Goal: Task Accomplishment & Management: Manage account settings

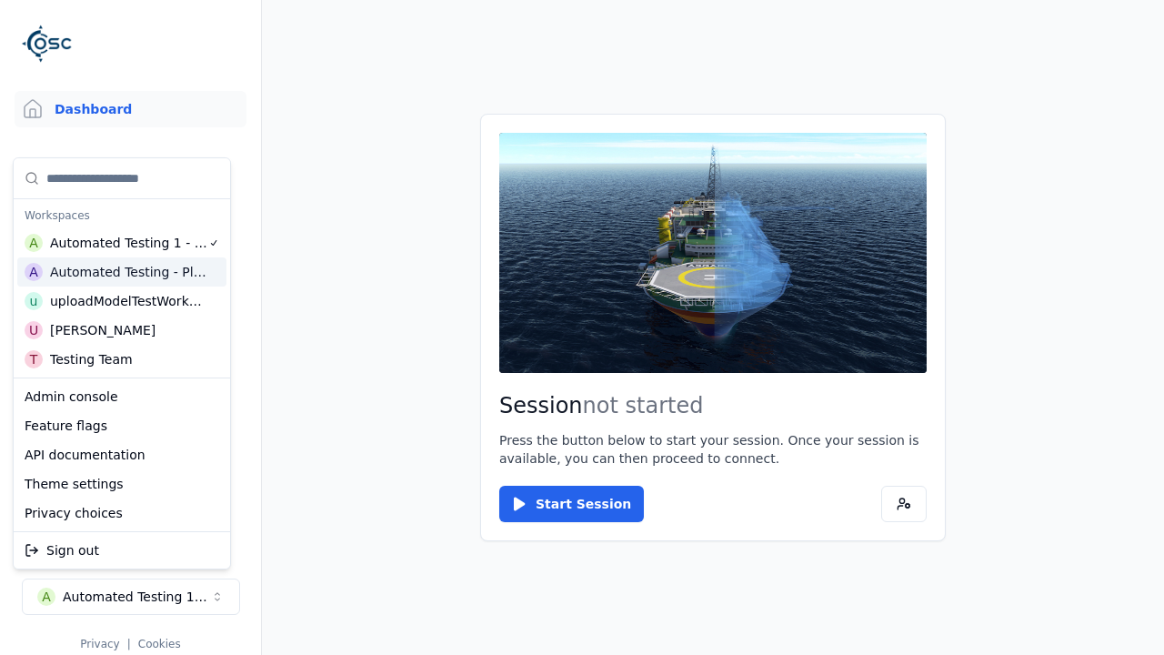
click at [582, 327] on html "Support Dashboard Assets 3D Models Scenes Datasets Recordings Support Documenta…" at bounding box center [582, 327] width 1164 height 655
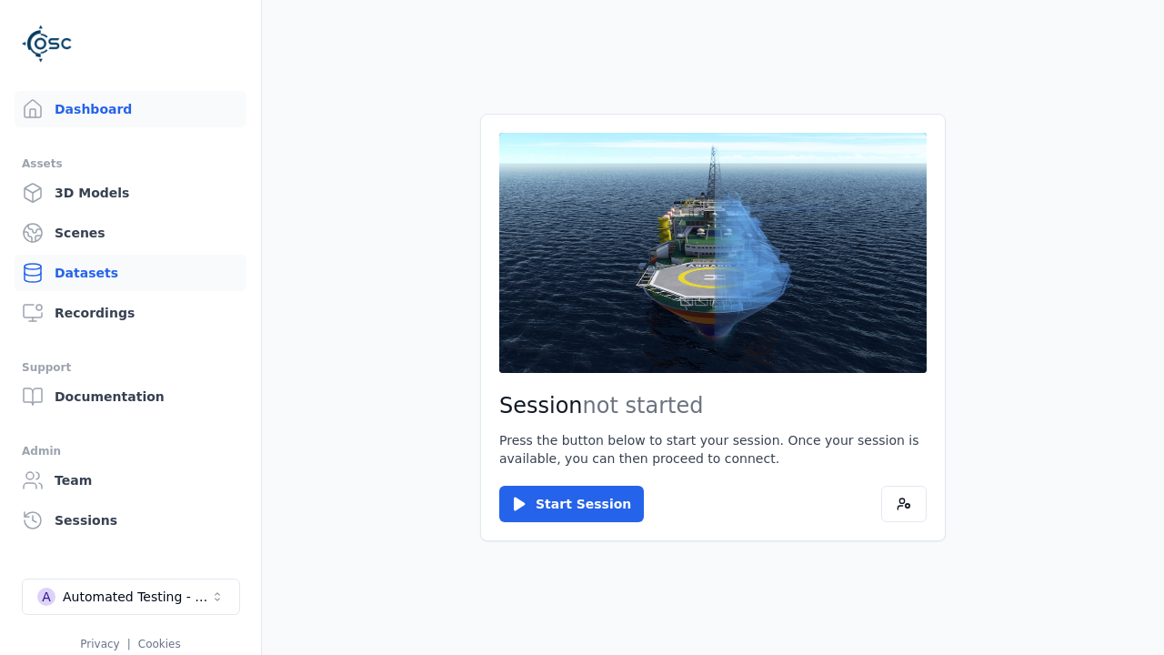
click at [130, 273] on link "Datasets" at bounding box center [131, 273] width 232 height 36
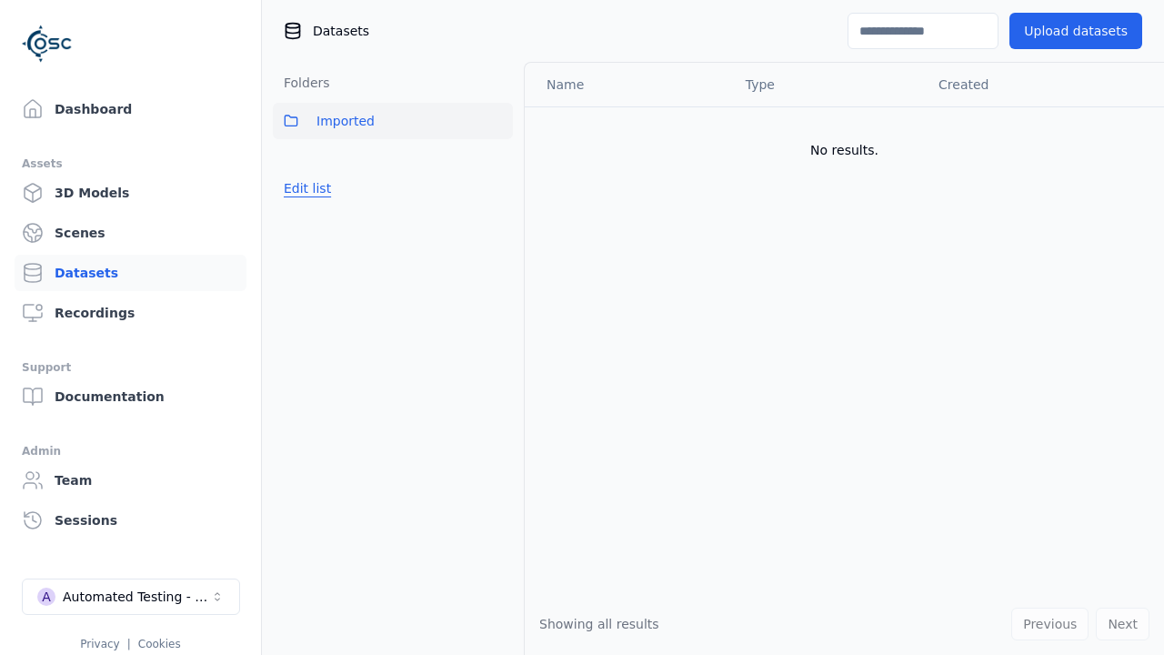
click at [304, 188] on button "Edit list" at bounding box center [307, 188] width 69 height 33
click at [320, 188] on link "Create folder" at bounding box center [326, 188] width 84 height 18
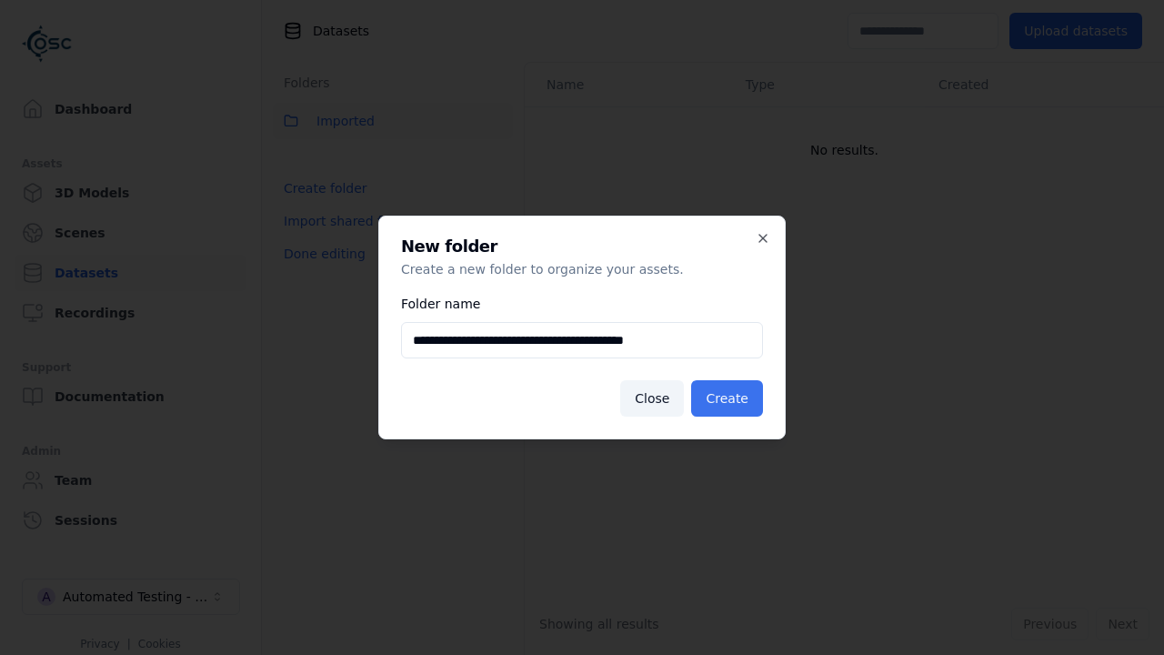
type input "**********"
click at [730, 398] on button "Create" at bounding box center [727, 398] width 72 height 36
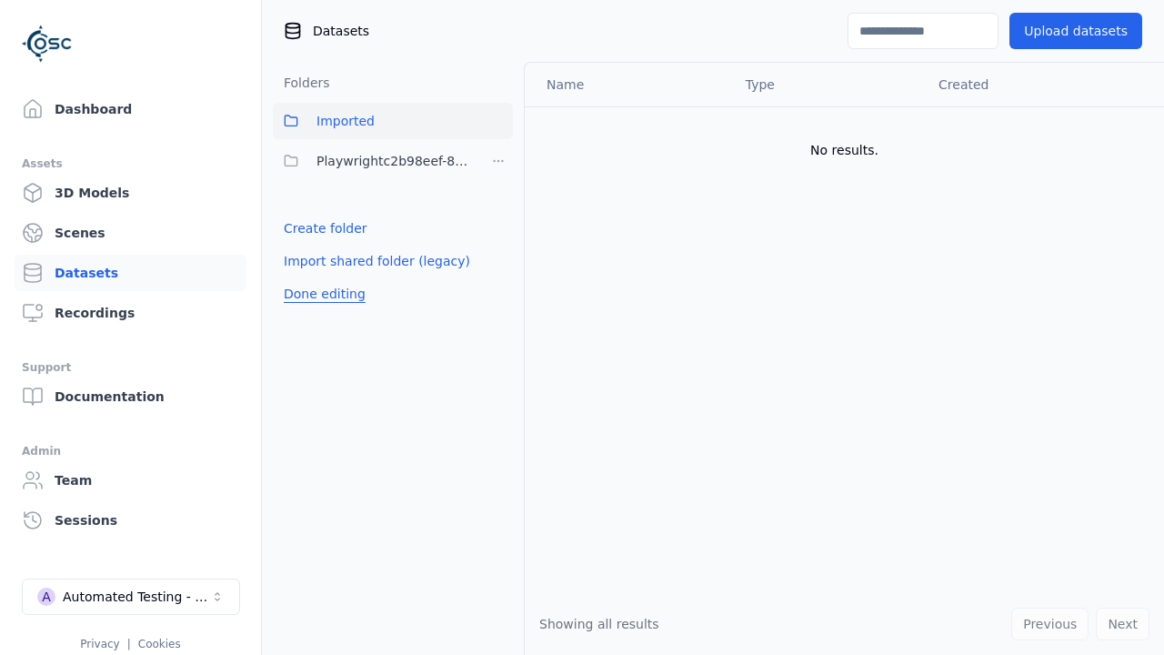
click at [319, 294] on button "Done editing" at bounding box center [325, 293] width 104 height 33
click at [304, 228] on button "Edit list" at bounding box center [307, 228] width 69 height 33
click at [498, 161] on html "Support Dashboard Assets 3D Models Scenes Datasets Recordings Support Documenta…" at bounding box center [582, 327] width 1164 height 655
click at [498, 227] on div "Share" at bounding box center [504, 227] width 122 height 29
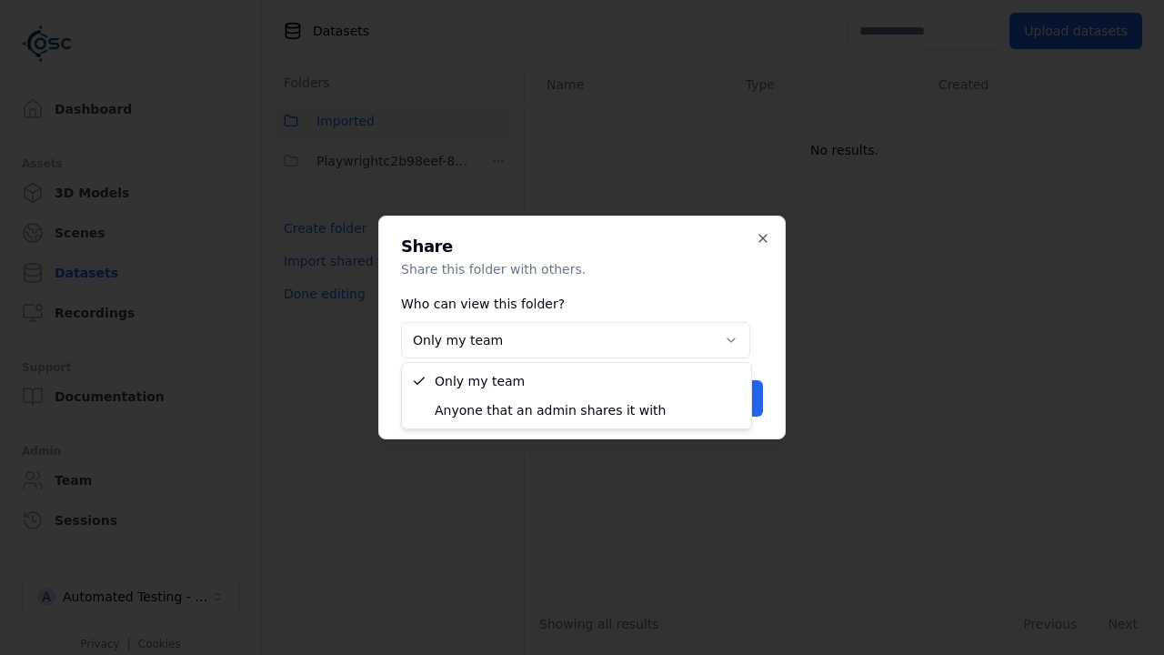
click at [576, 340] on button "Only my team" at bounding box center [575, 340] width 349 height 36
select select "****"
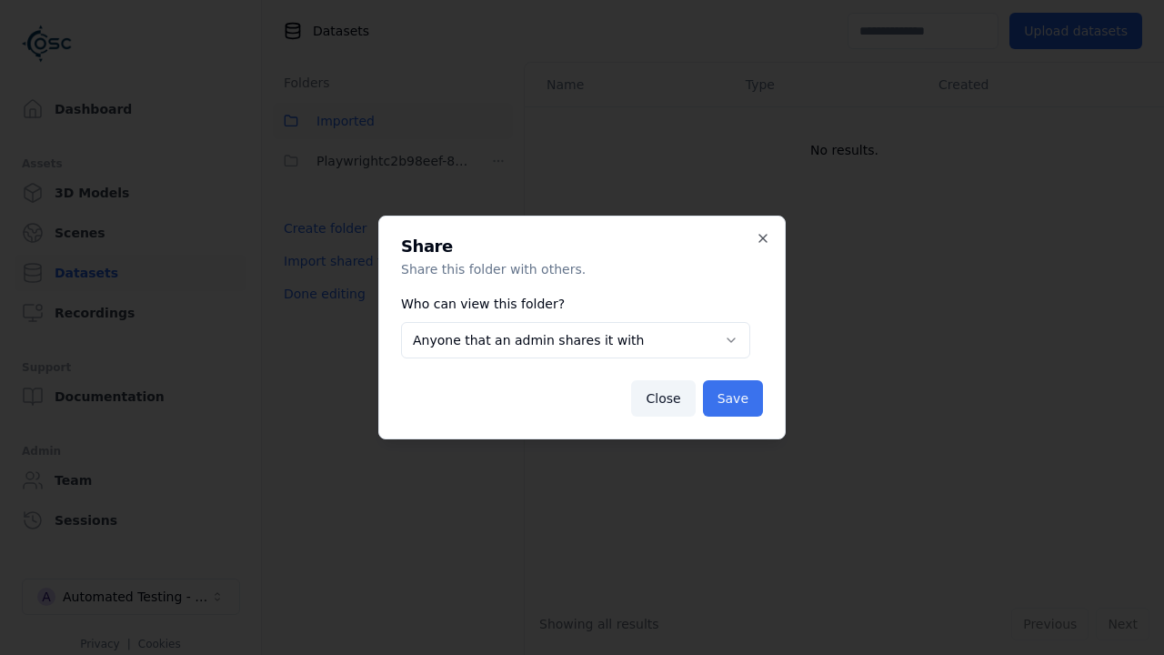
click at [734, 398] on button "Save" at bounding box center [733, 398] width 60 height 36
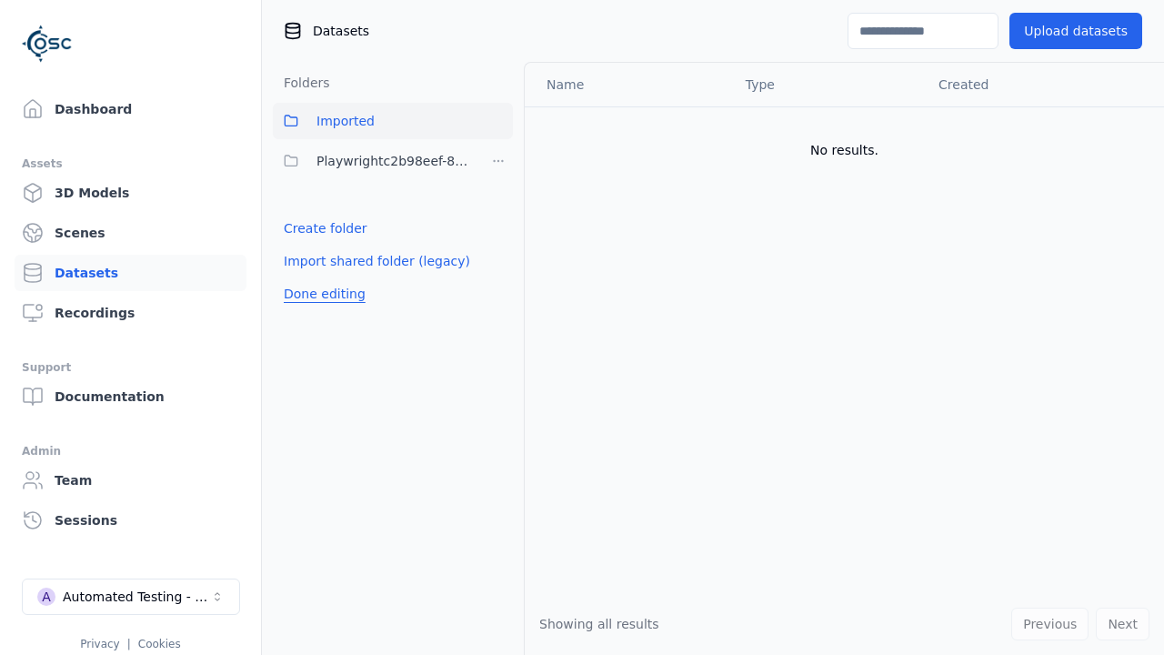
click at [319, 294] on button "Done editing" at bounding box center [325, 293] width 104 height 33
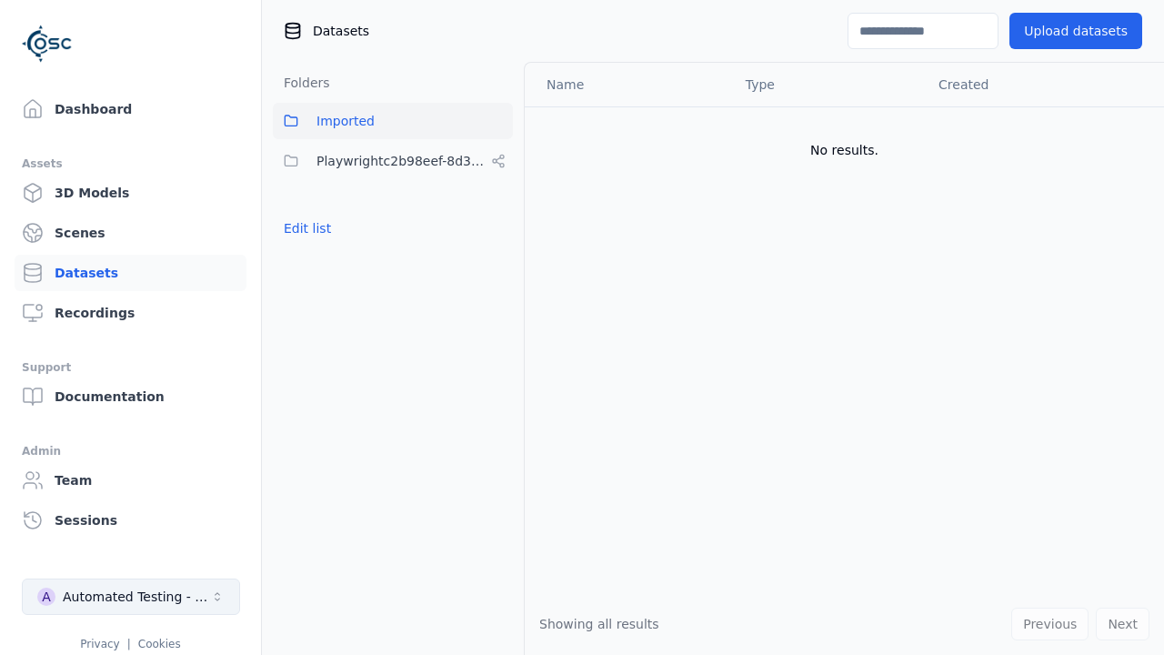
click at [131, 597] on div "Automated Testing - Playwright" at bounding box center [136, 597] width 147 height 18
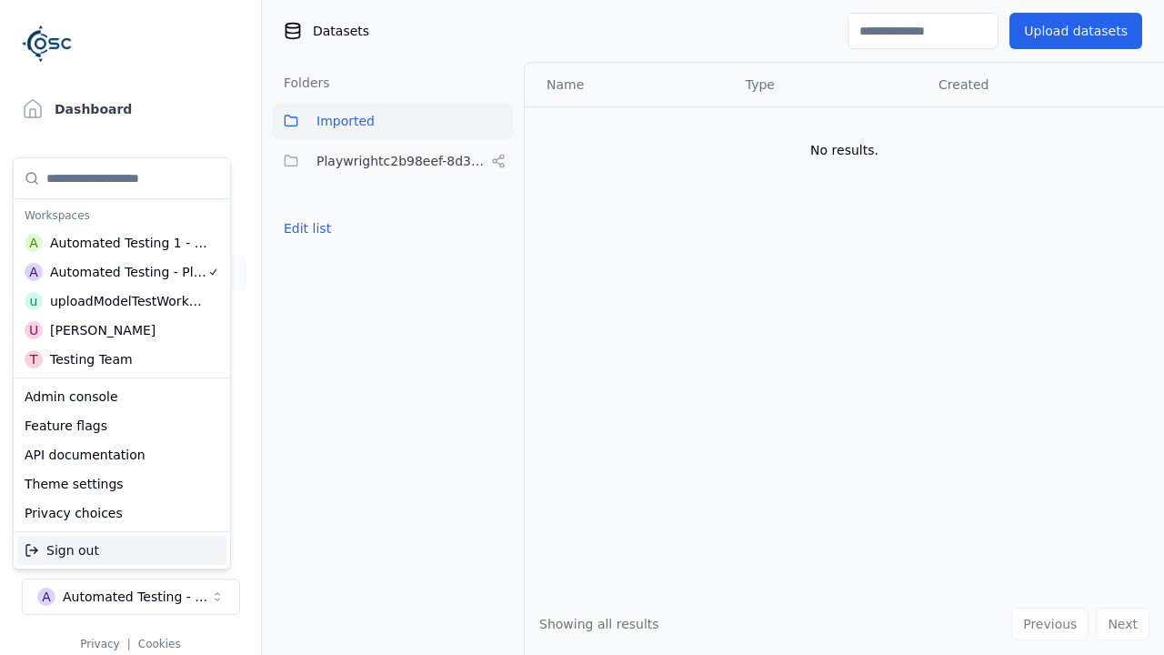
click at [122, 243] on div "Automated Testing 1 - Playwright" at bounding box center [129, 243] width 158 height 18
click at [582, 327] on html "Support Dashboard Assets 3D Models Scenes Datasets Recordings Support Documenta…" at bounding box center [582, 327] width 1164 height 655
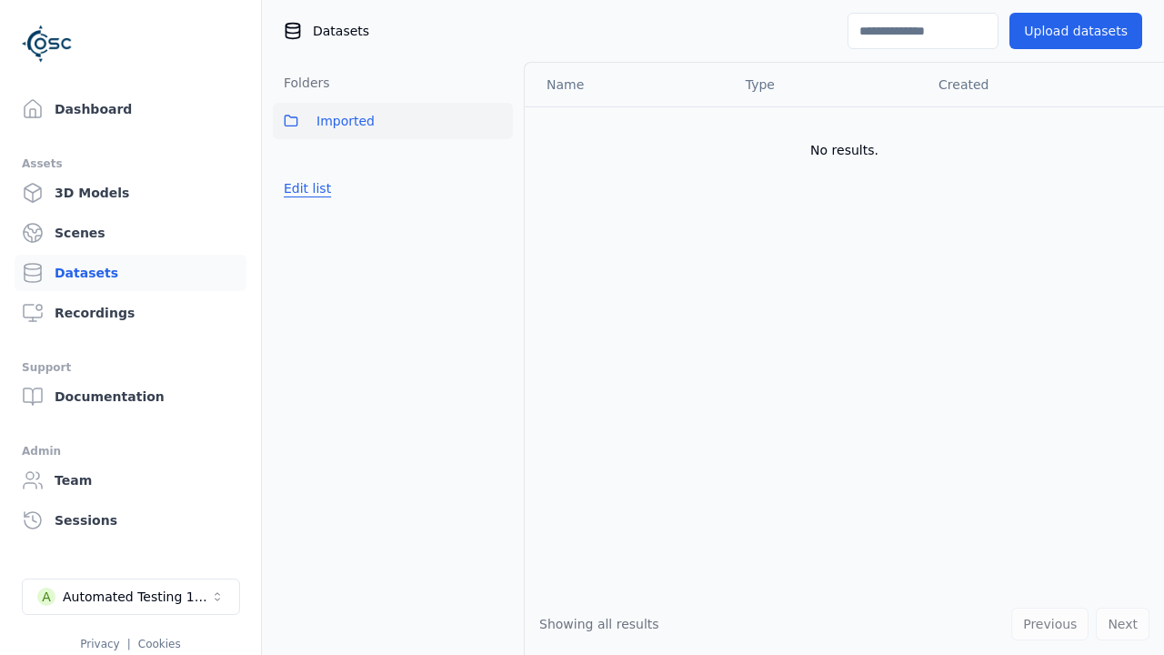
click at [304, 188] on button "Edit list" at bounding box center [307, 188] width 69 height 33
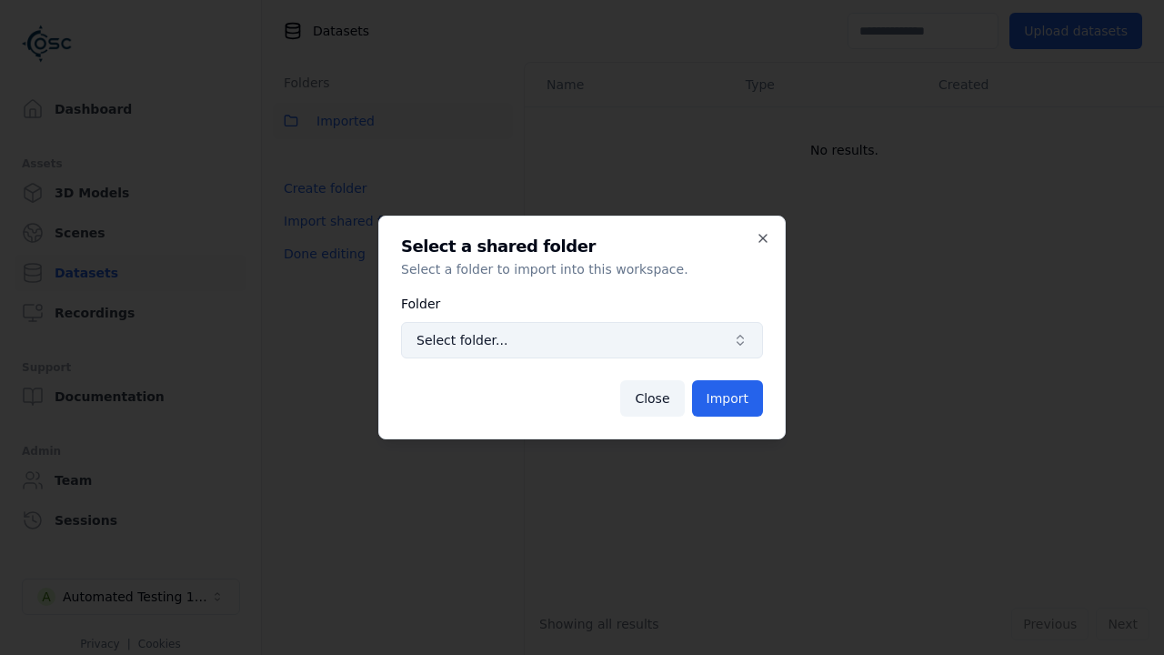
click at [582, 340] on span "Select folder..." at bounding box center [571, 340] width 309 height 18
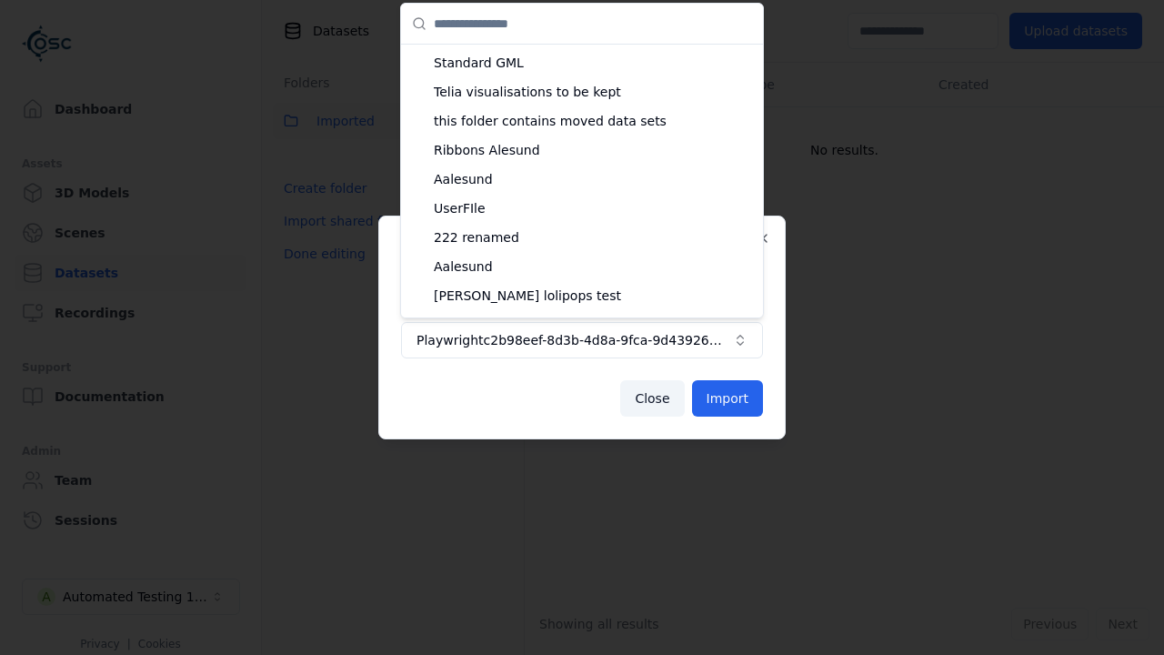
scroll to position [4965, 0]
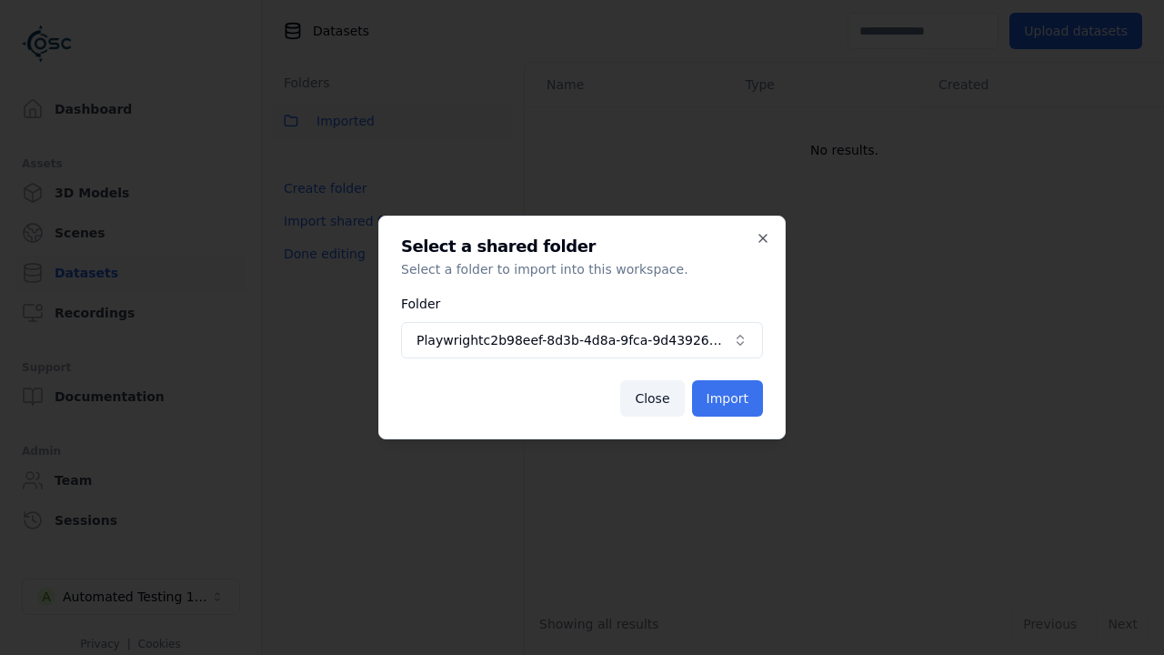
click at [730, 398] on button "Import" at bounding box center [727, 398] width 71 height 36
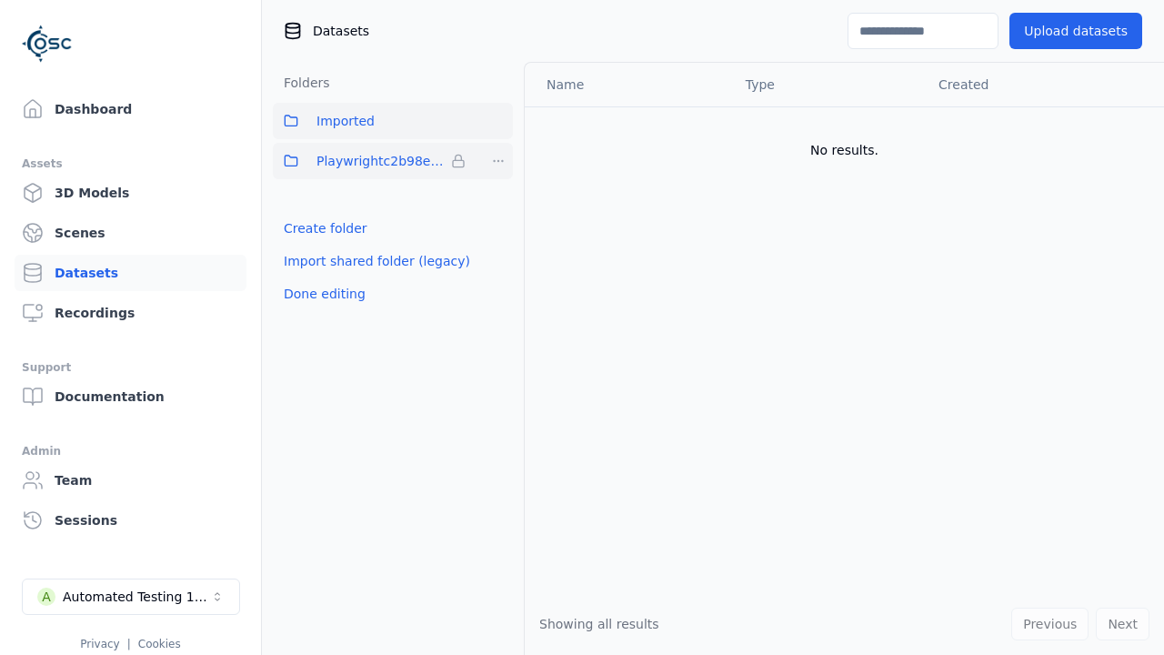
click at [373, 161] on span "Playwrightc2b98eef-8d3b-4d8a-9fca-9d4392667c1b" at bounding box center [380, 161] width 127 height 22
click at [319, 294] on button "Done editing" at bounding box center [325, 293] width 104 height 33
click at [304, 277] on button "Done editing" at bounding box center [325, 293] width 104 height 33
click at [498, 161] on html "Support Dashboard Assets 3D Models Scenes Datasets Recordings Support Documenta…" at bounding box center [582, 327] width 1164 height 655
click at [582, 327] on html "Support Dashboard Assets 3D Models Scenes Datasets Recordings Support Documenta…" at bounding box center [582, 327] width 1164 height 655
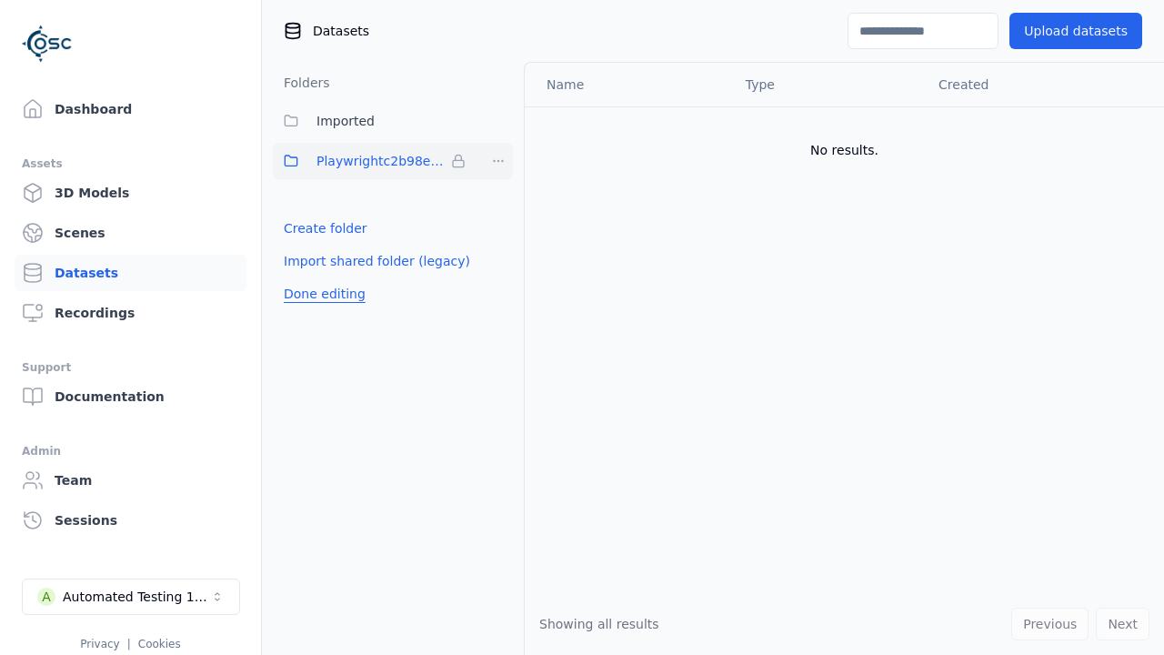
click at [319, 294] on button "Done editing" at bounding box center [325, 293] width 104 height 33
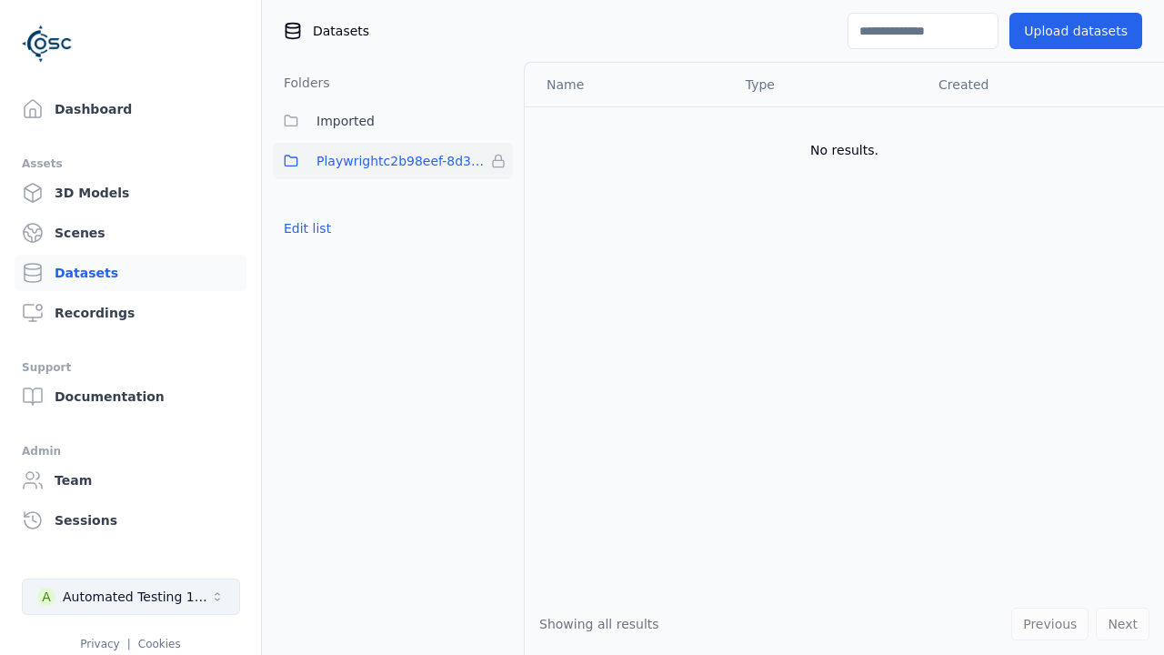
click at [131, 597] on div "Automated Testing 1 - Playwright" at bounding box center [136, 597] width 147 height 18
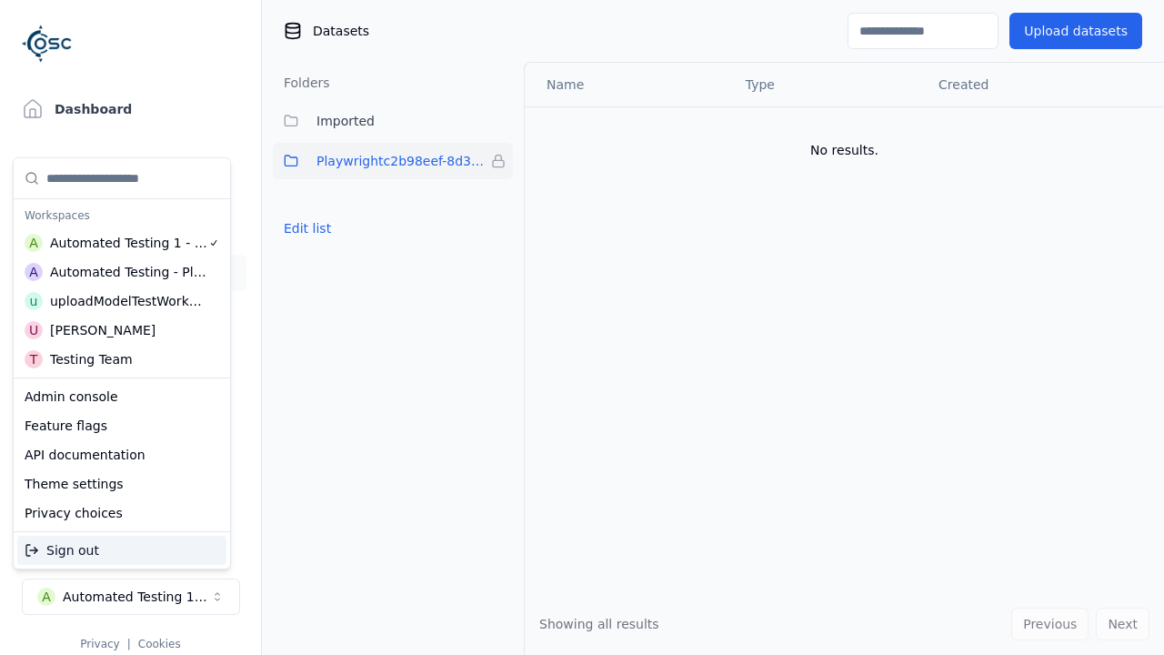
click at [122, 272] on div "Automated Testing - Playwright" at bounding box center [128, 272] width 157 height 18
click at [582, 327] on html "Support Dashboard Assets 3D Models Scenes Datasets Recordings Support Documenta…" at bounding box center [582, 327] width 1164 height 655
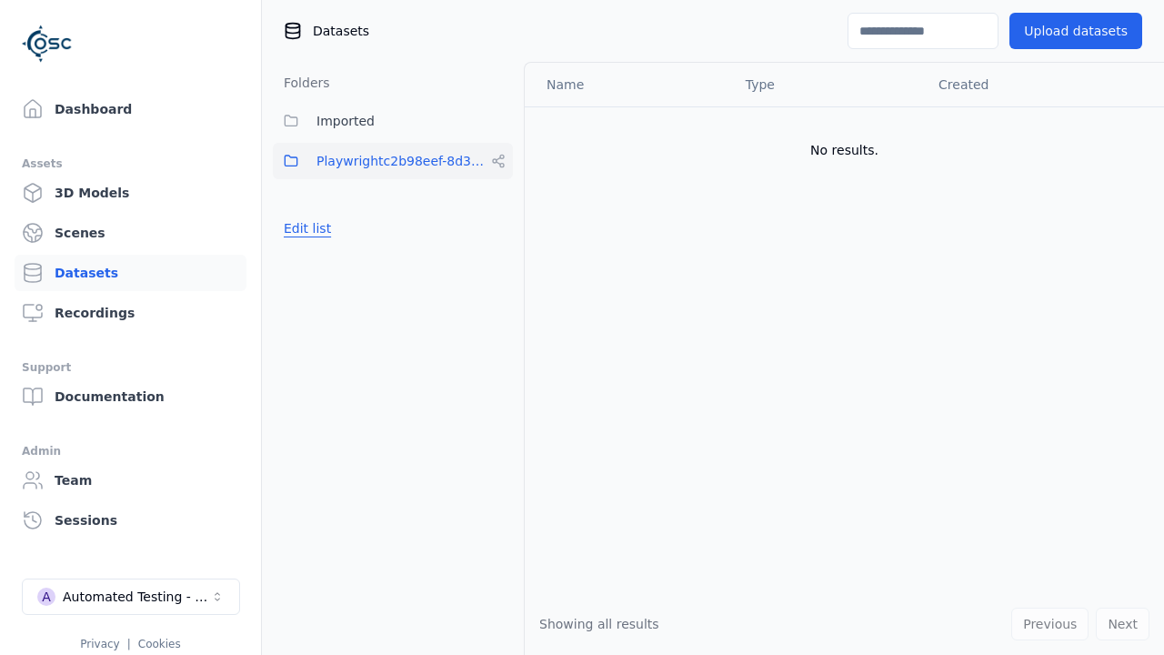
click at [304, 228] on button "Edit list" at bounding box center [307, 228] width 69 height 33
click at [498, 161] on html "Support Dashboard Assets 3D Models Scenes Datasets Recordings Support Documenta…" at bounding box center [582, 327] width 1164 height 655
click at [498, 257] on div "Rename" at bounding box center [504, 256] width 122 height 29
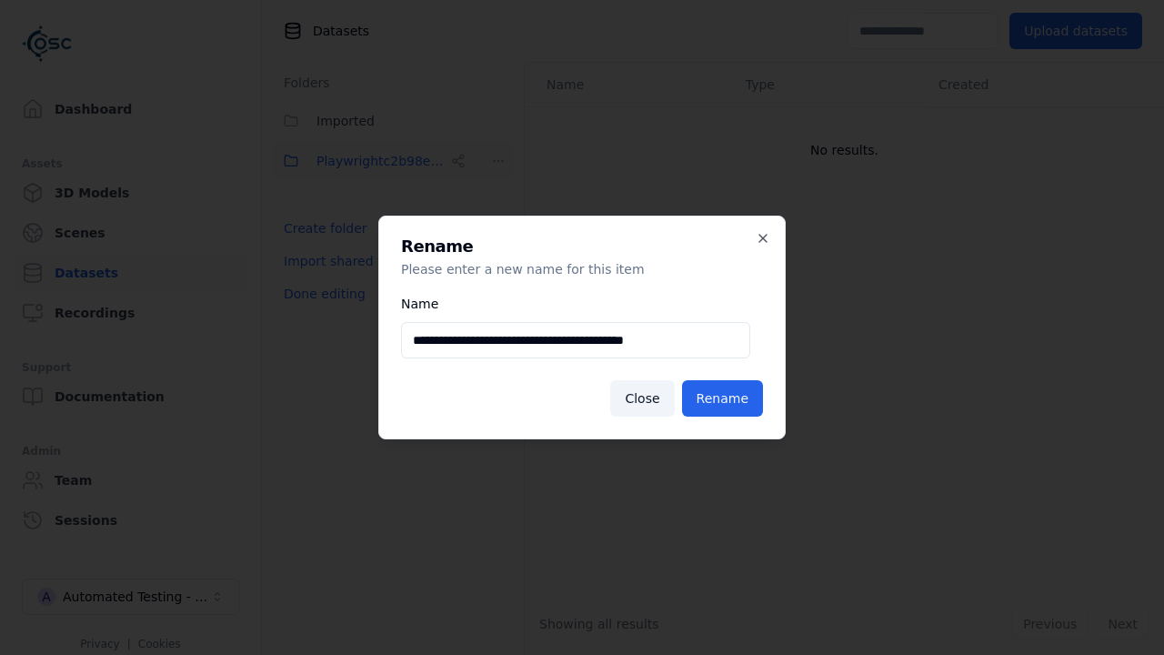
click at [576, 340] on input "**********" at bounding box center [575, 340] width 349 height 36
type input "**********"
click at [724, 398] on button "Rename" at bounding box center [722, 398] width 81 height 36
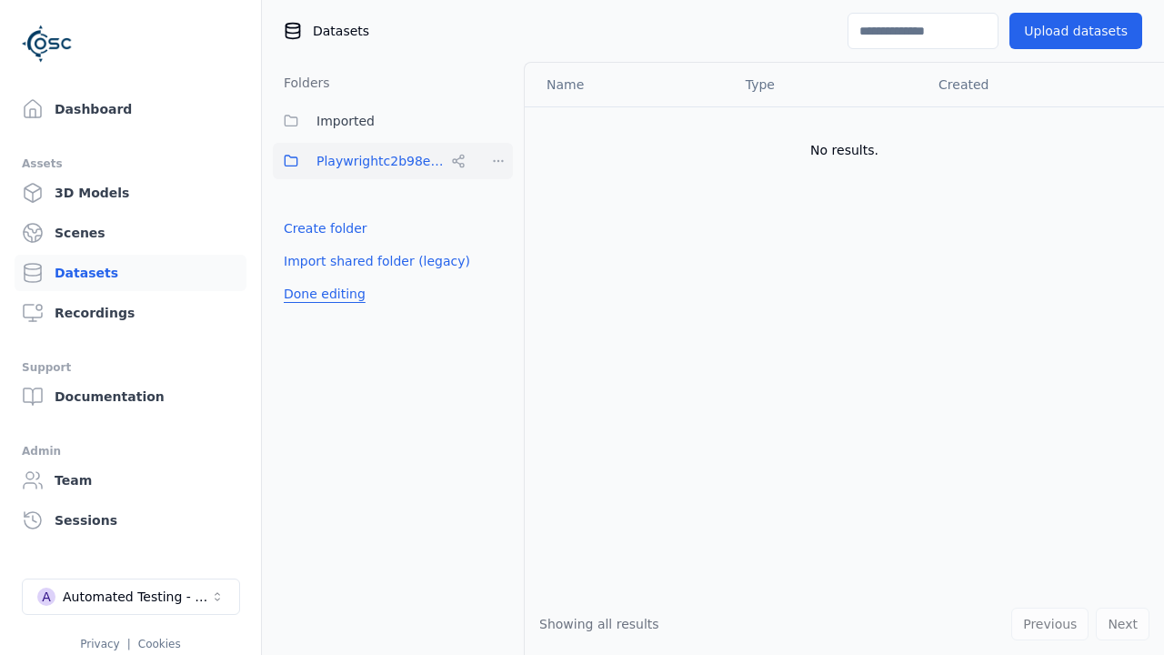
click at [319, 294] on button "Done editing" at bounding box center [325, 293] width 104 height 33
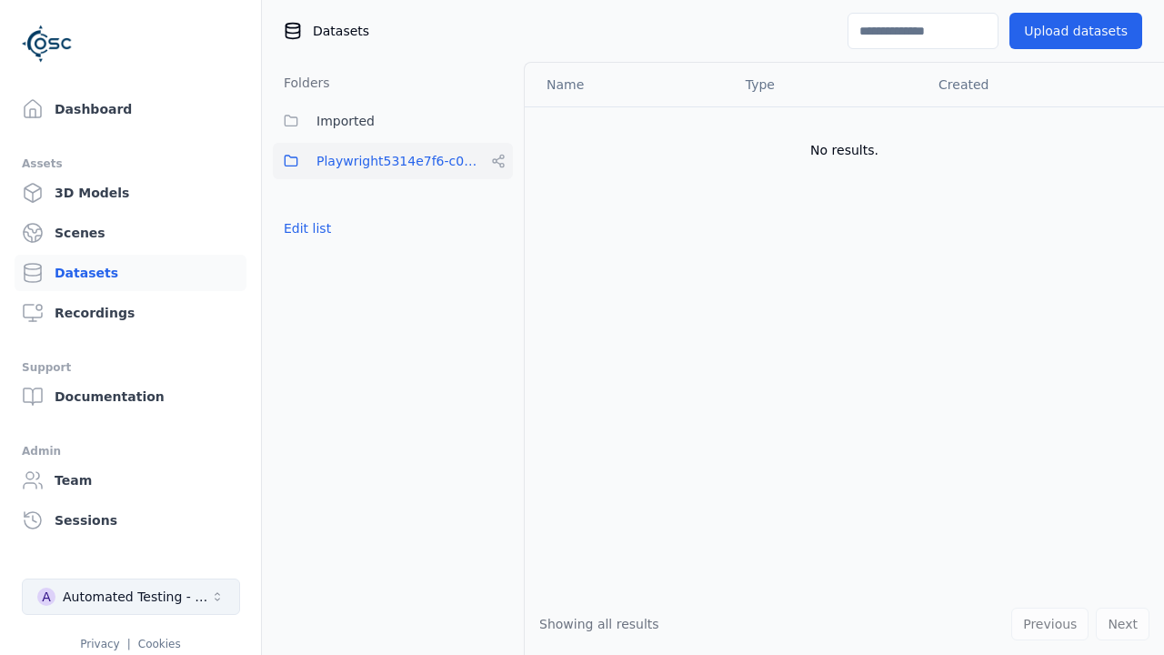
click at [131, 597] on div "Automated Testing - Playwright" at bounding box center [136, 597] width 147 height 18
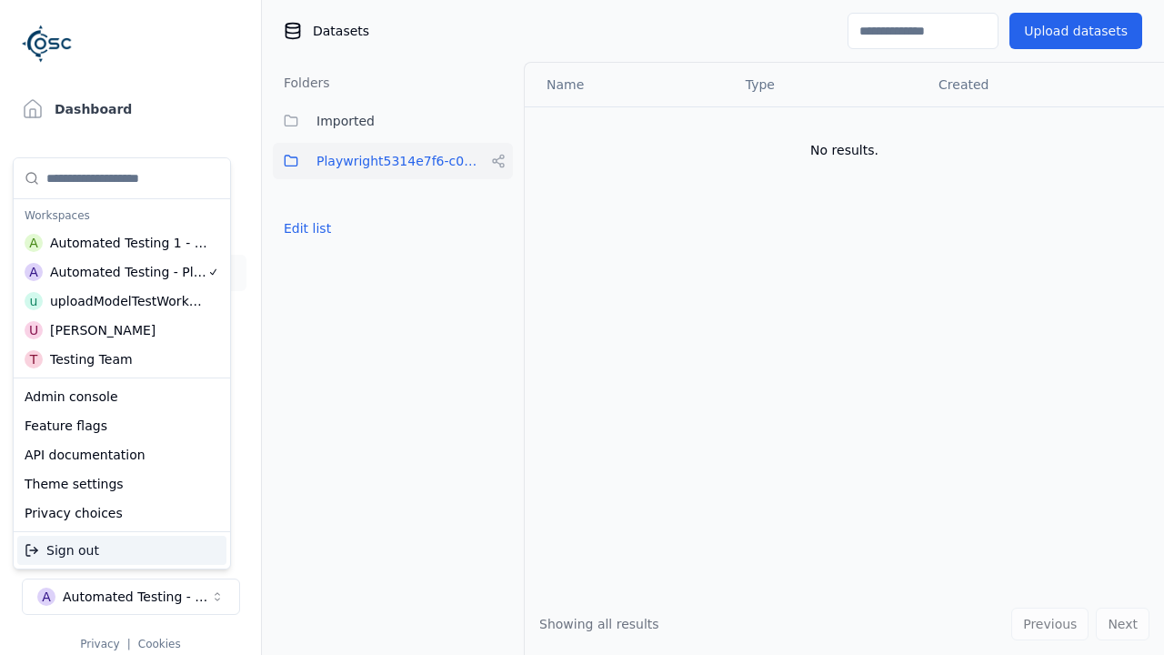
click at [122, 243] on div "Automated Testing 1 - Playwright" at bounding box center [129, 243] width 158 height 18
click at [582, 327] on html "Support Dashboard Assets 3D Models Scenes Datasets Recordings Support Documenta…" at bounding box center [582, 327] width 1164 height 655
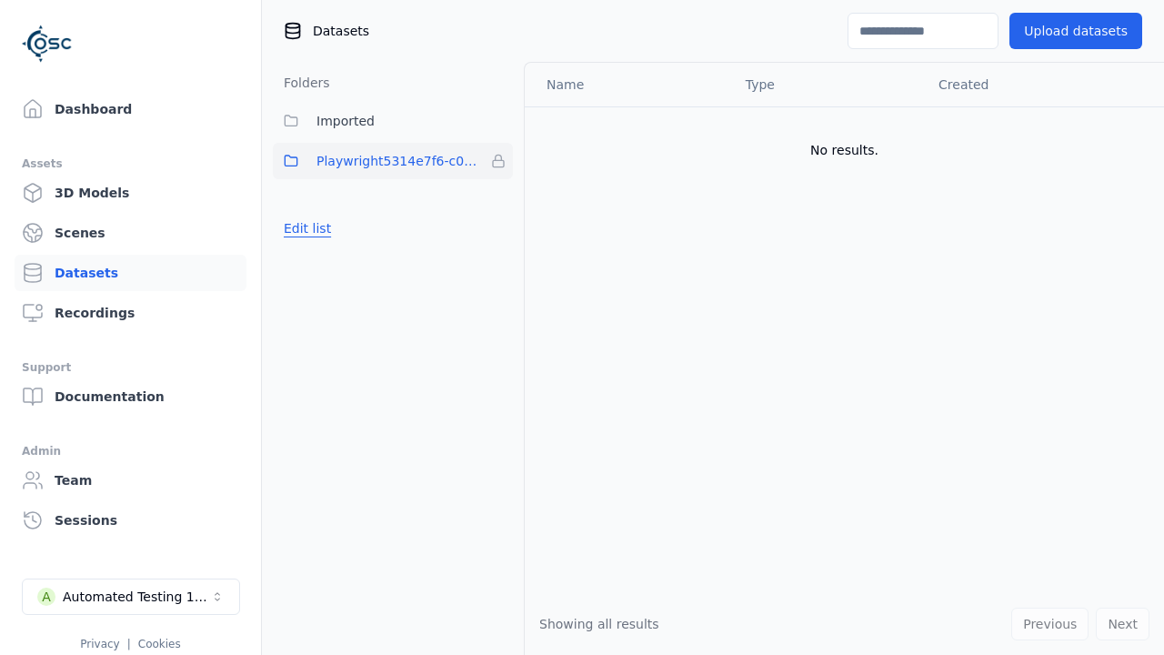
click at [304, 228] on button "Edit list" at bounding box center [307, 228] width 69 height 33
click at [498, 161] on html "Support Dashboard Assets 3D Models Scenes Datasets Recordings Support Documenta…" at bounding box center [582, 327] width 1164 height 655
click at [498, 198] on div "Remove" at bounding box center [498, 198] width 107 height 29
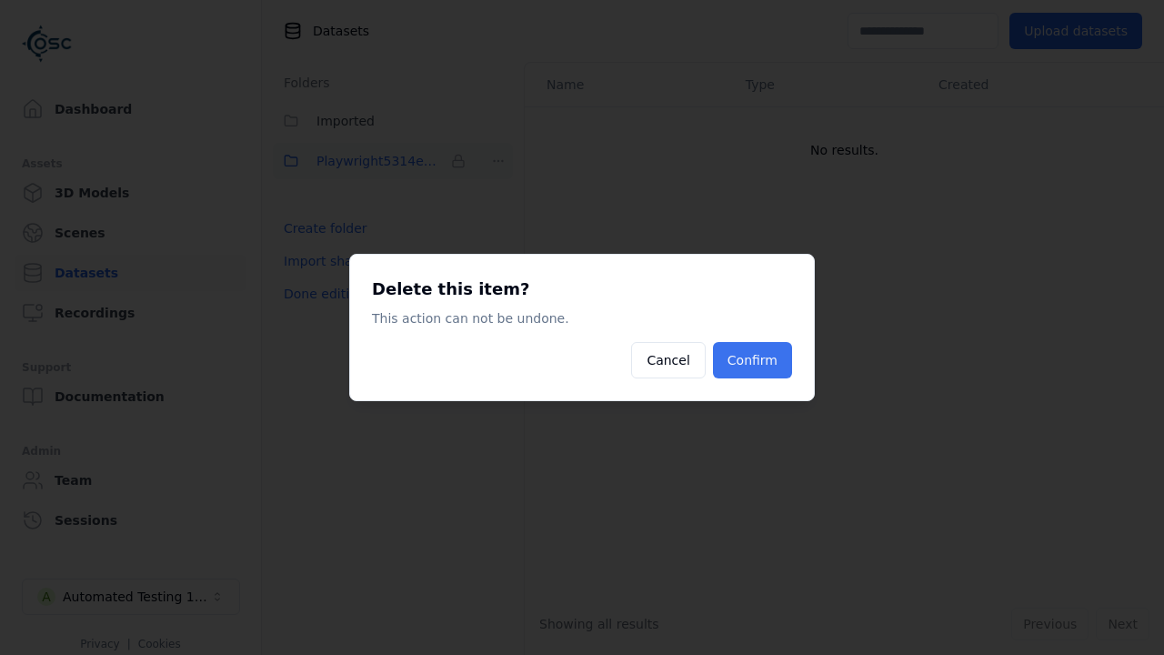
click at [755, 360] on button "Confirm" at bounding box center [752, 360] width 79 height 36
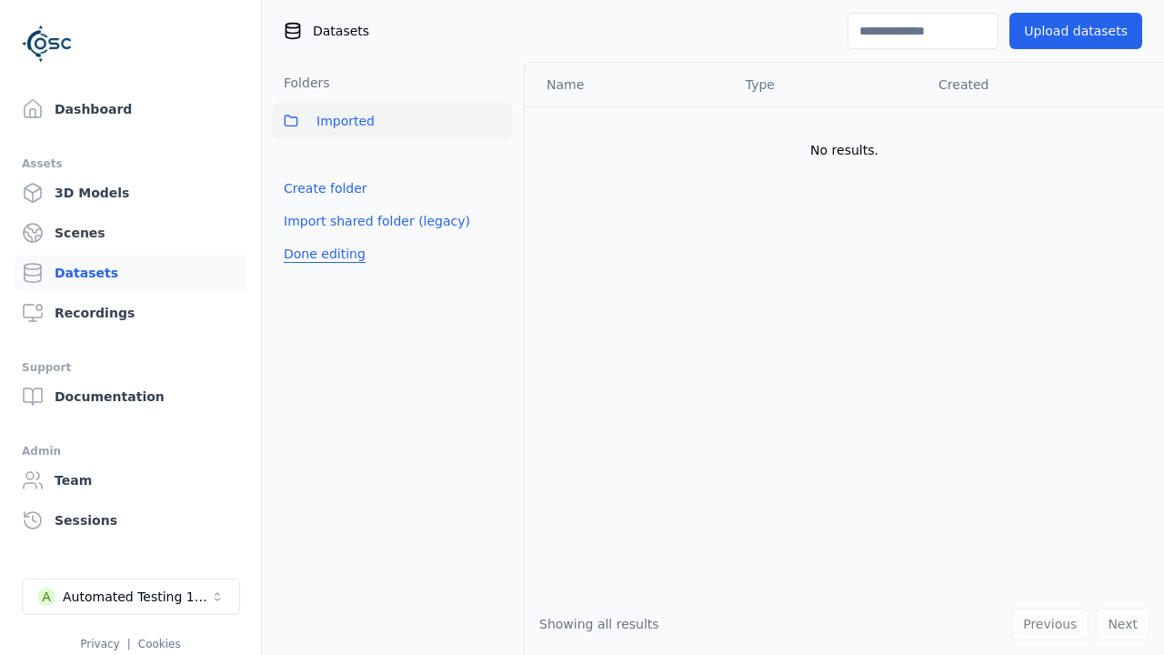
click at [319, 254] on button "Done editing" at bounding box center [325, 253] width 104 height 33
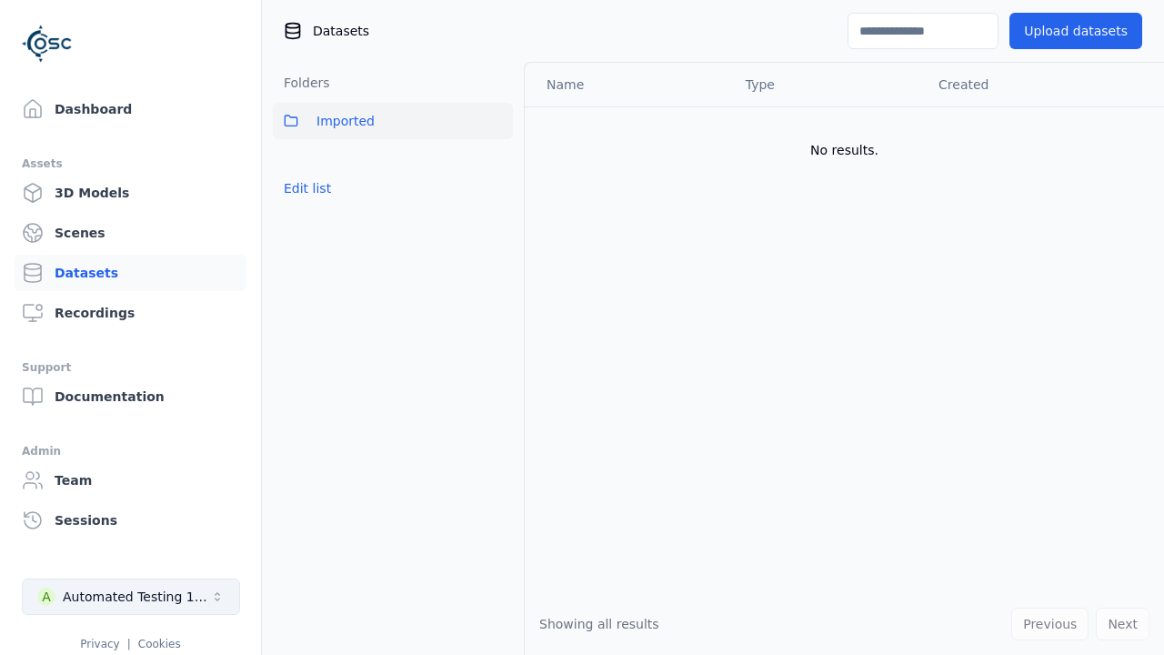
click at [131, 597] on div "Automated Testing 1 - Playwright" at bounding box center [136, 597] width 147 height 18
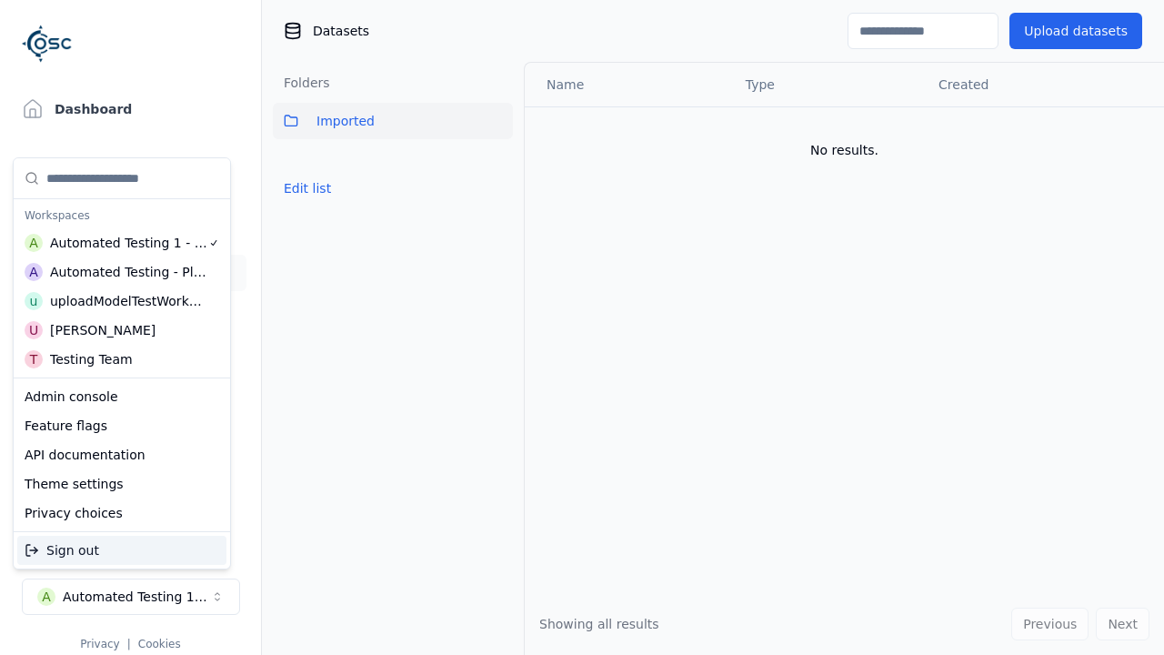
click at [122, 272] on div "Automated Testing - Playwright" at bounding box center [128, 272] width 157 height 18
click at [582, 327] on html "Support Dashboard Assets 3D Models Scenes Datasets Recordings Support Documenta…" at bounding box center [582, 327] width 1164 height 655
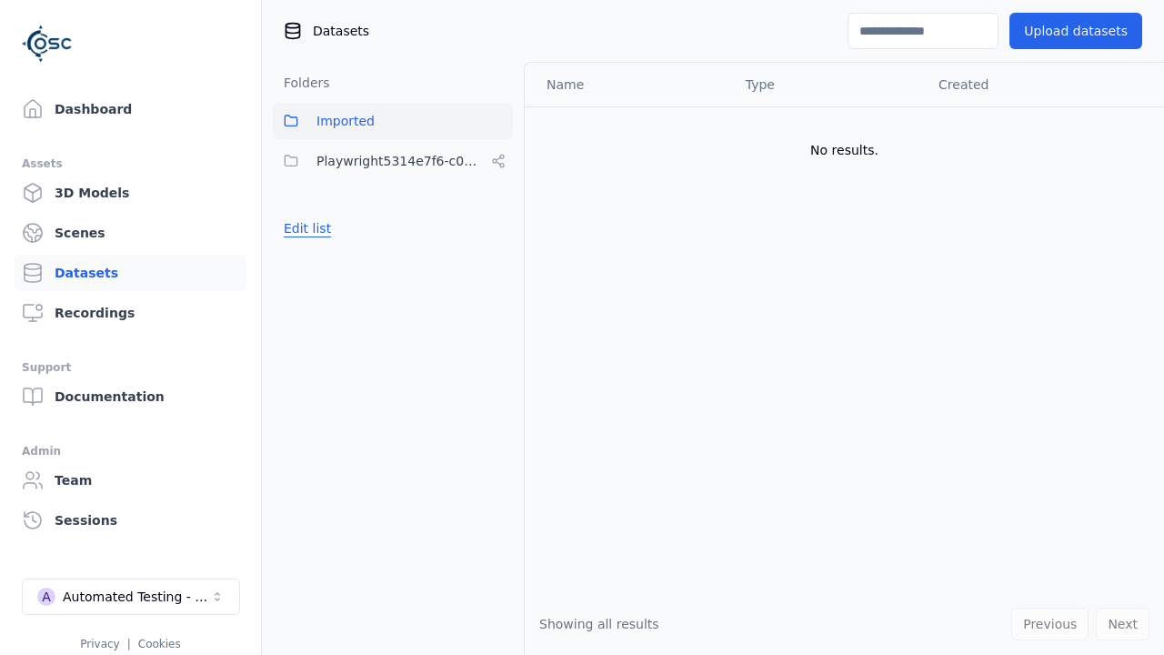
click at [304, 228] on button "Edit list" at bounding box center [307, 228] width 69 height 33
click at [498, 161] on html "Support Dashboard Assets 3D Models Scenes Datasets Recordings Support Documenta…" at bounding box center [582, 327] width 1164 height 655
click at [498, 227] on div "Share" at bounding box center [504, 227] width 122 height 29
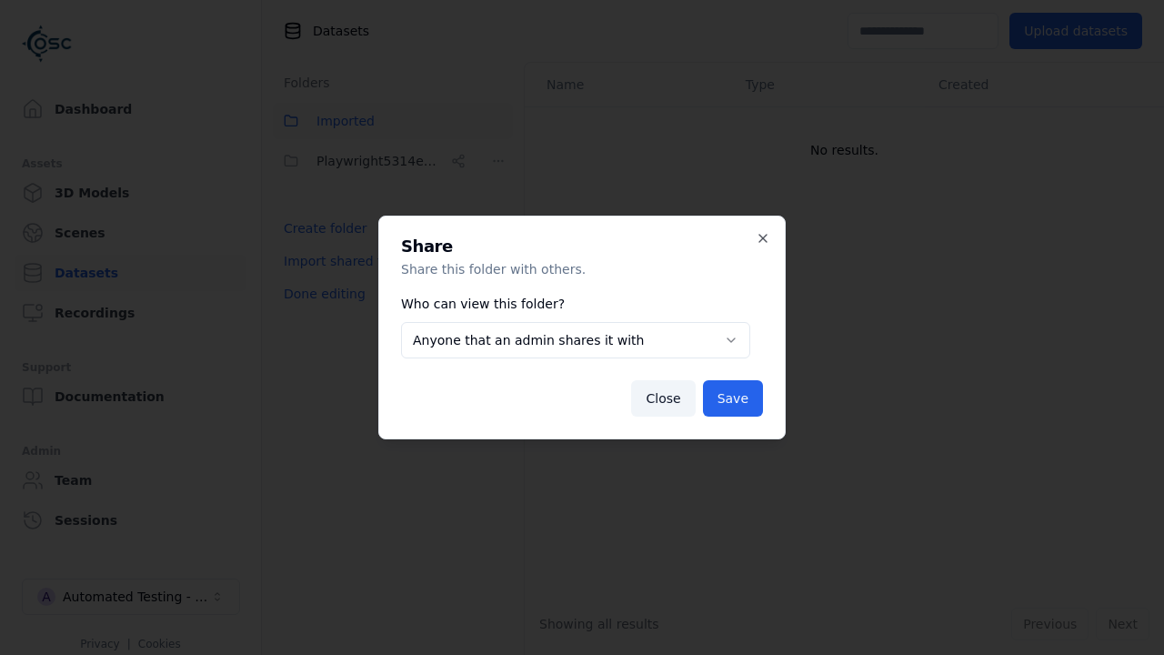
click at [576, 340] on body "**********" at bounding box center [582, 327] width 1164 height 655
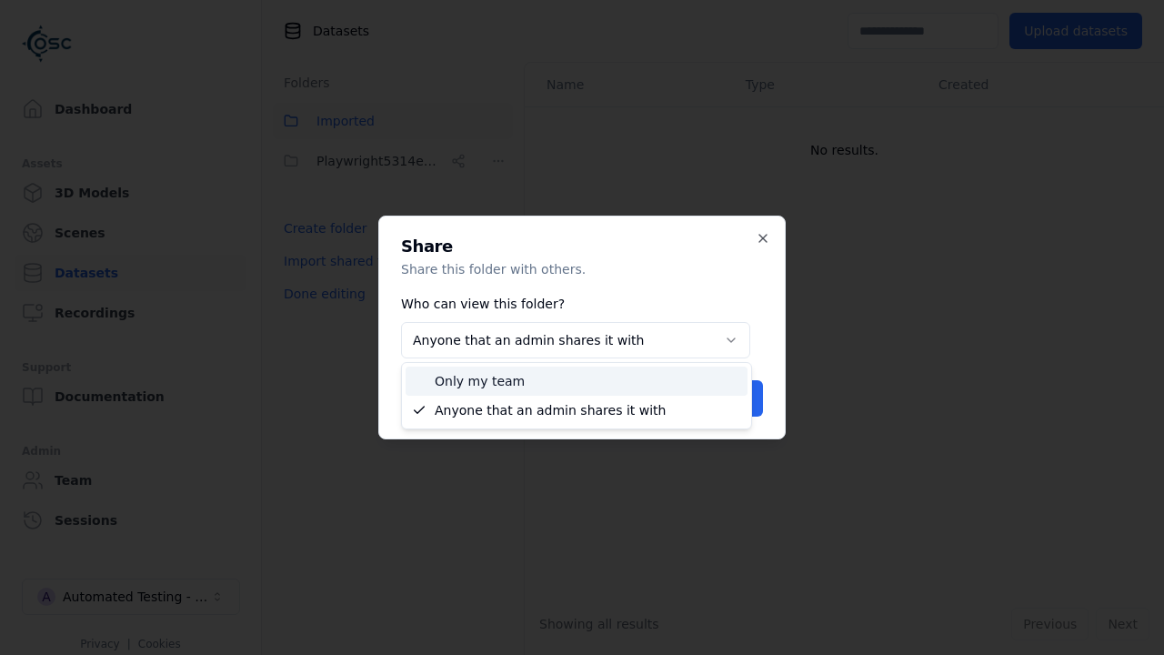
select select "*****"
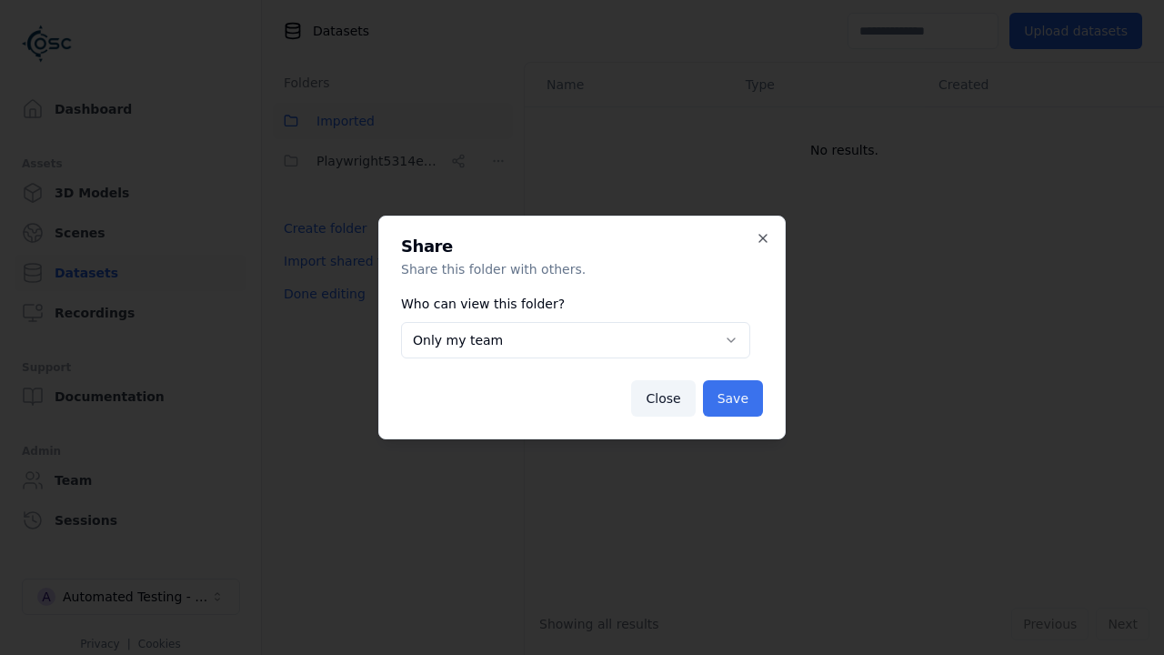
click at [734, 398] on button "Save" at bounding box center [733, 398] width 60 height 36
